Goal: Task Accomplishment & Management: Manage account settings

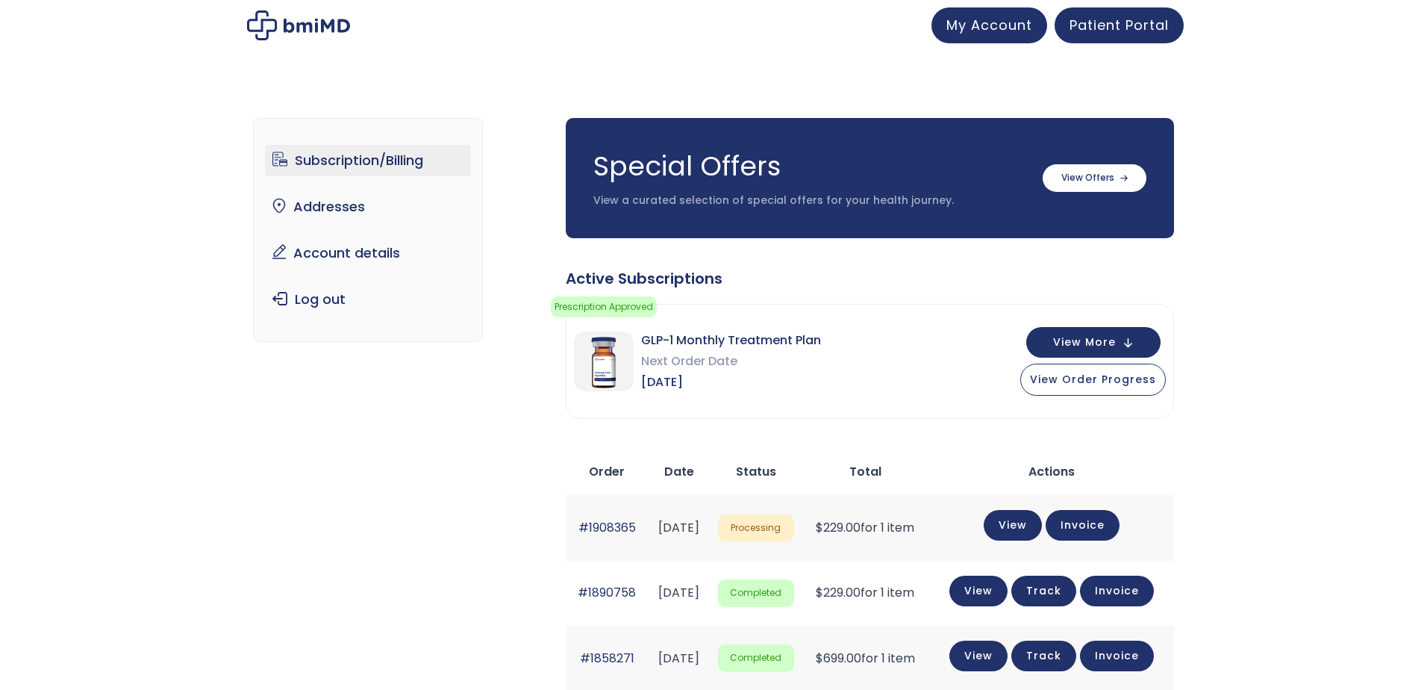
click at [699, 428] on div "Active Subscriptions Prescription Approved Your prescription has been approved …" at bounding box center [870, 609] width 608 height 683
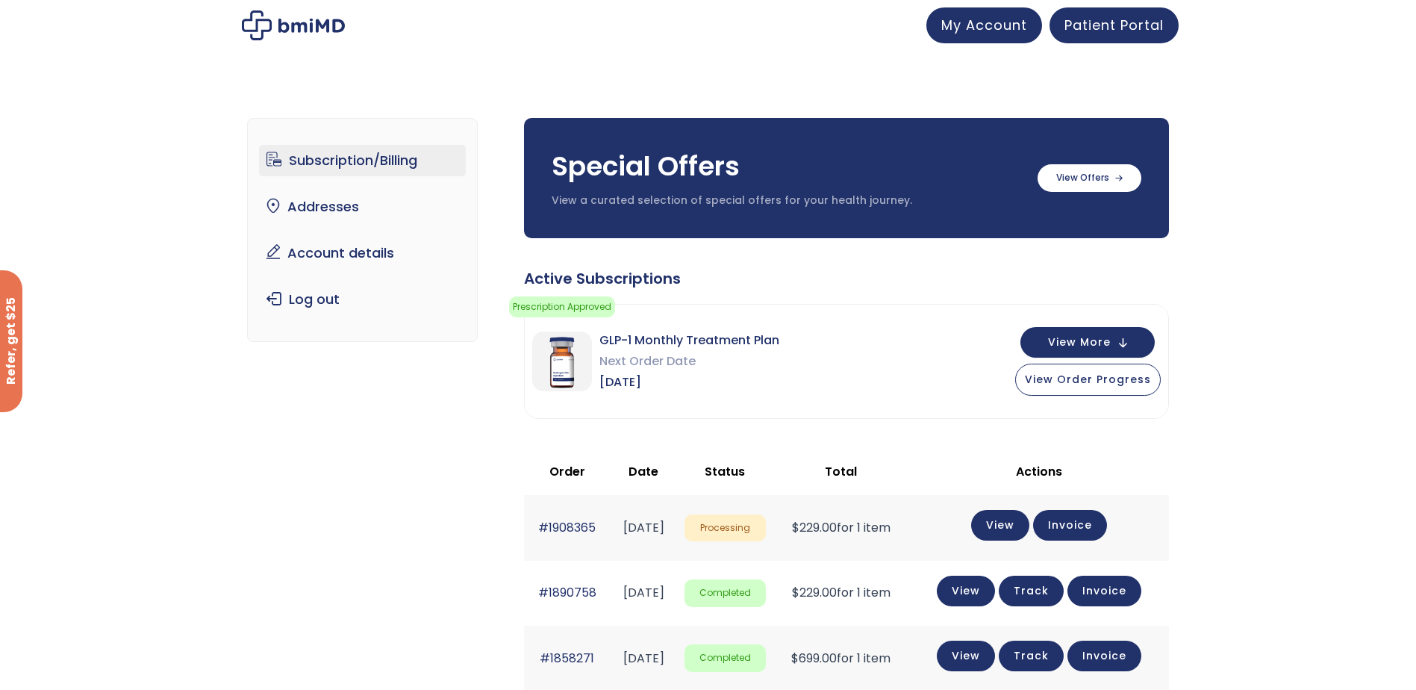
drag, startPoint x: 432, startPoint y: 514, endPoint x: 722, endPoint y: 504, distance: 289.7
click at [452, 516] on div "Subscription/Billing bmiRewards Addresses Account details Submit a Review Log o…" at bounding box center [708, 573] width 922 height 971
click at [1088, 25] on span "Patient Portal" at bounding box center [1113, 22] width 99 height 19
